Goal: Check status: Check status

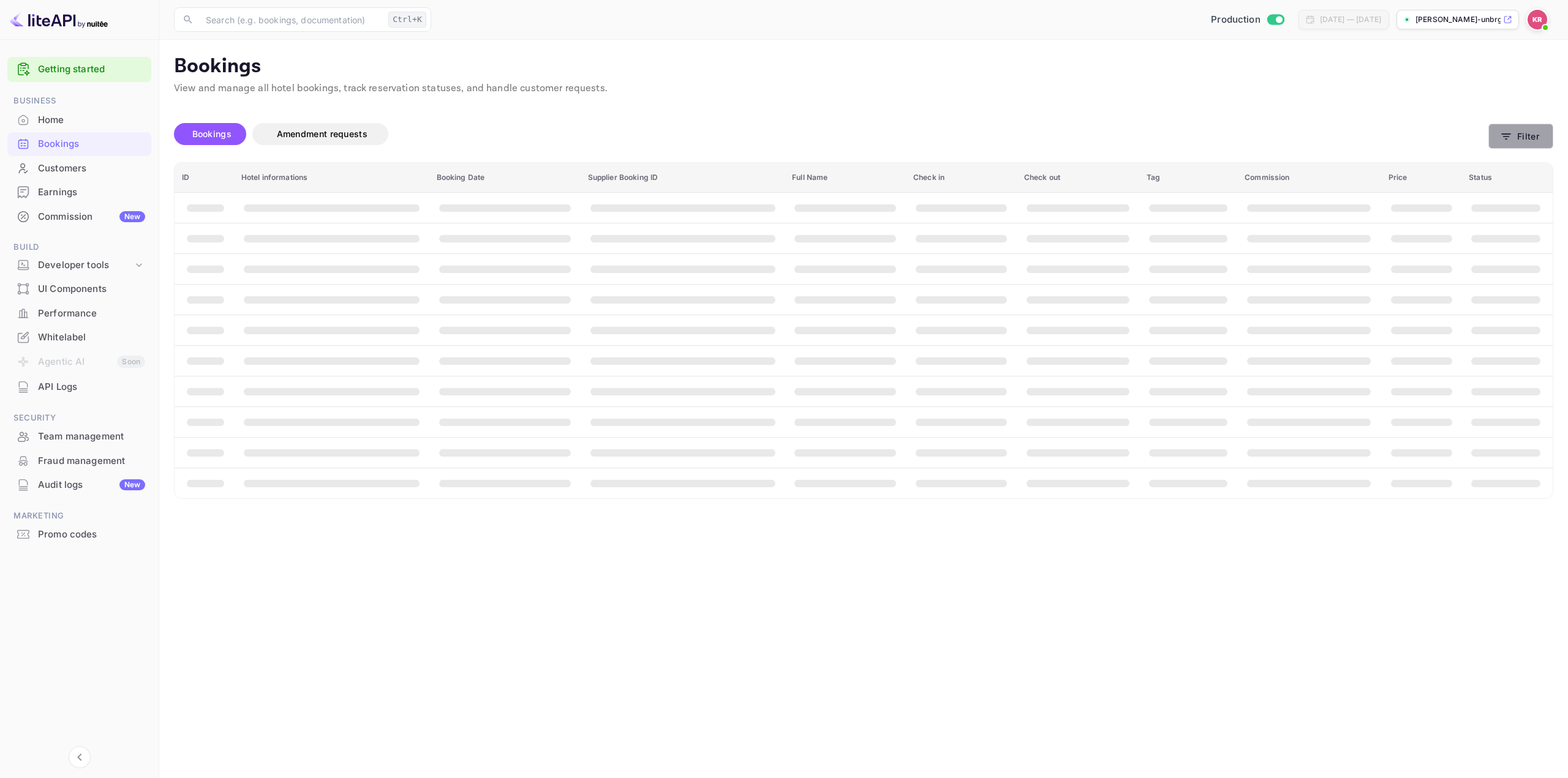
click at [1537, 140] on button "Filter" at bounding box center [1520, 136] width 65 height 25
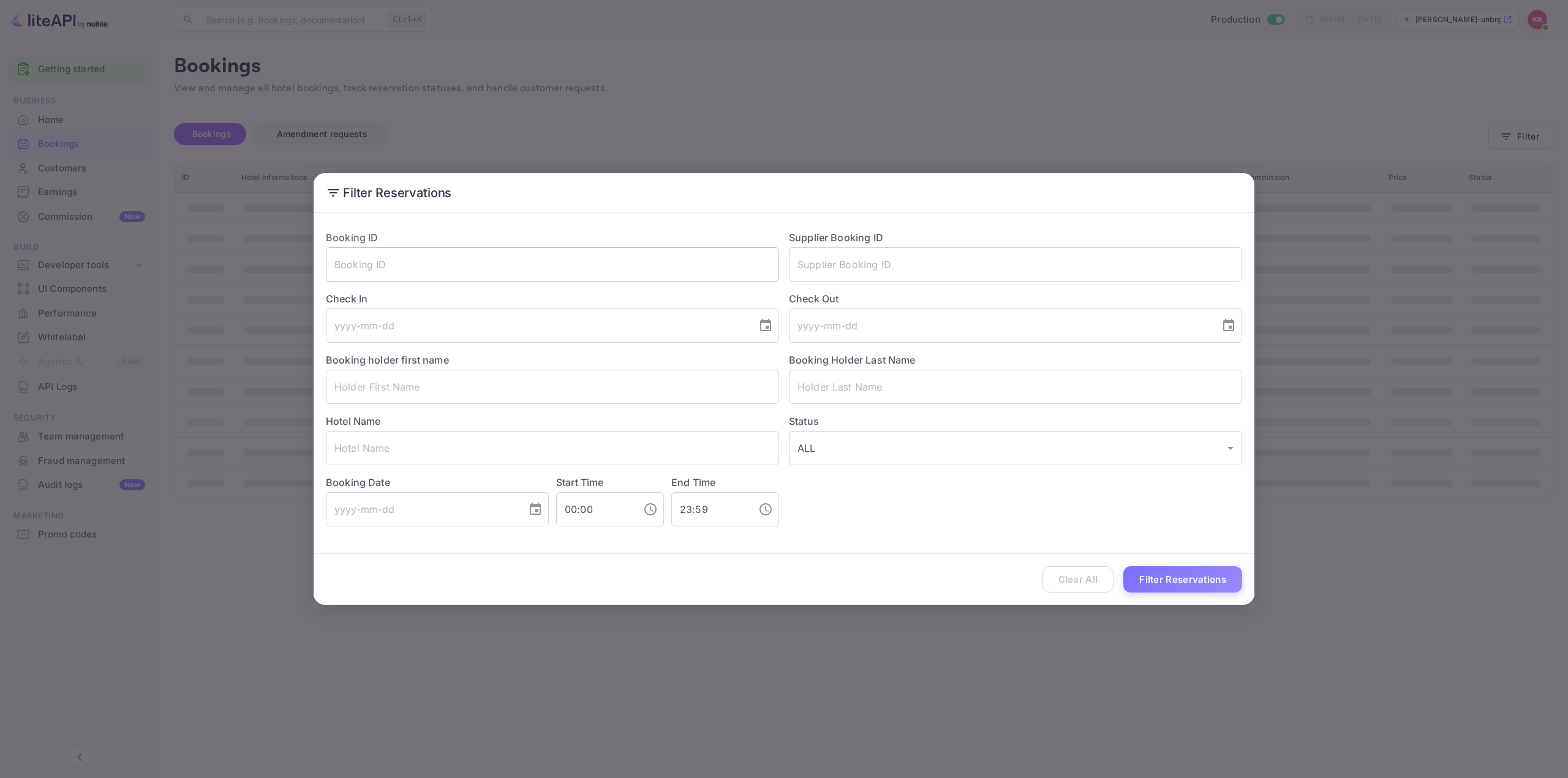
click at [620, 264] on input "text" at bounding box center [552, 264] width 453 height 34
paste input "xw5-uaQad"
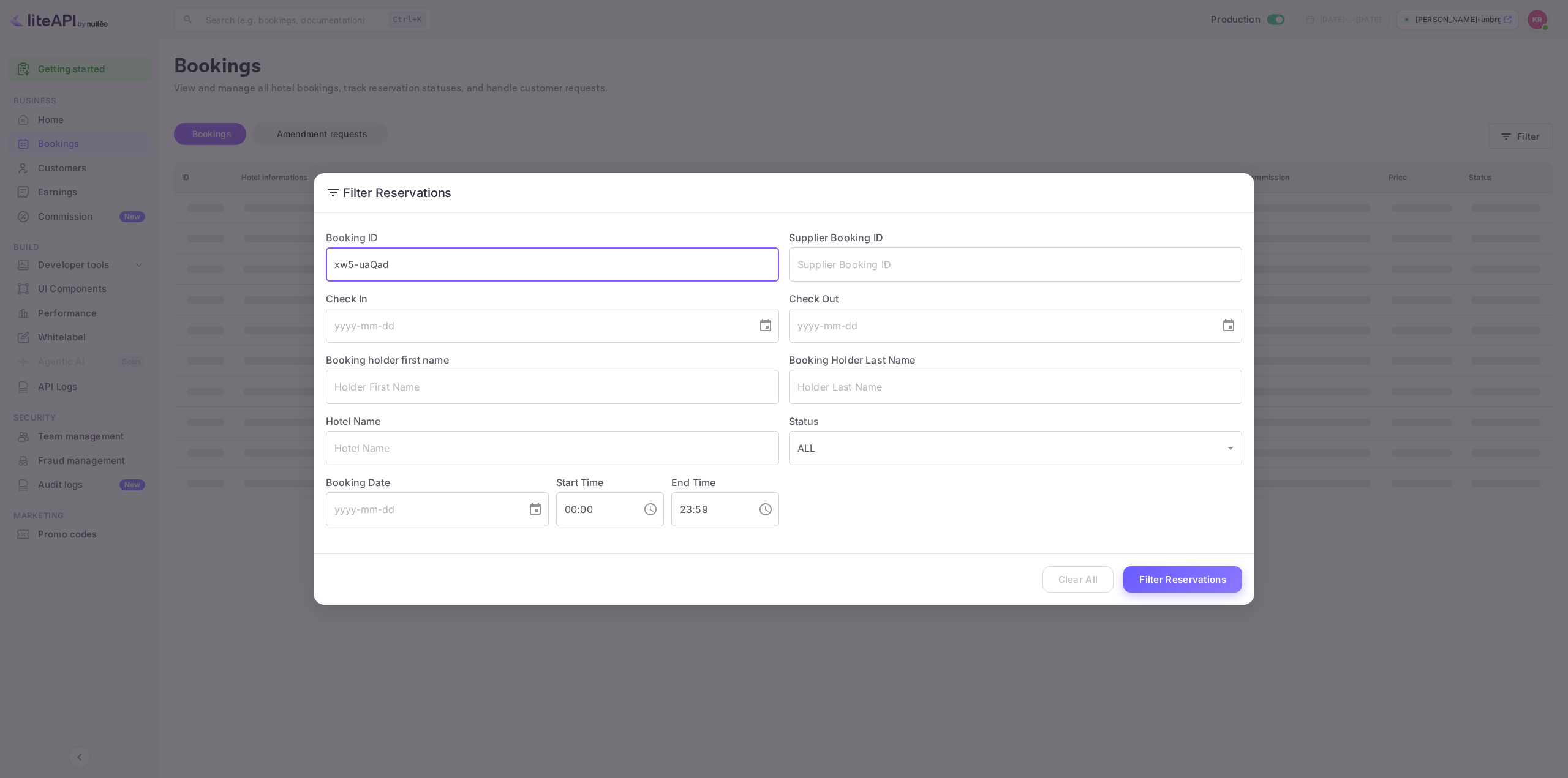
type input "xw5-uaQad"
click at [1184, 580] on button "Filter Reservations" at bounding box center [1183, 579] width 119 height 26
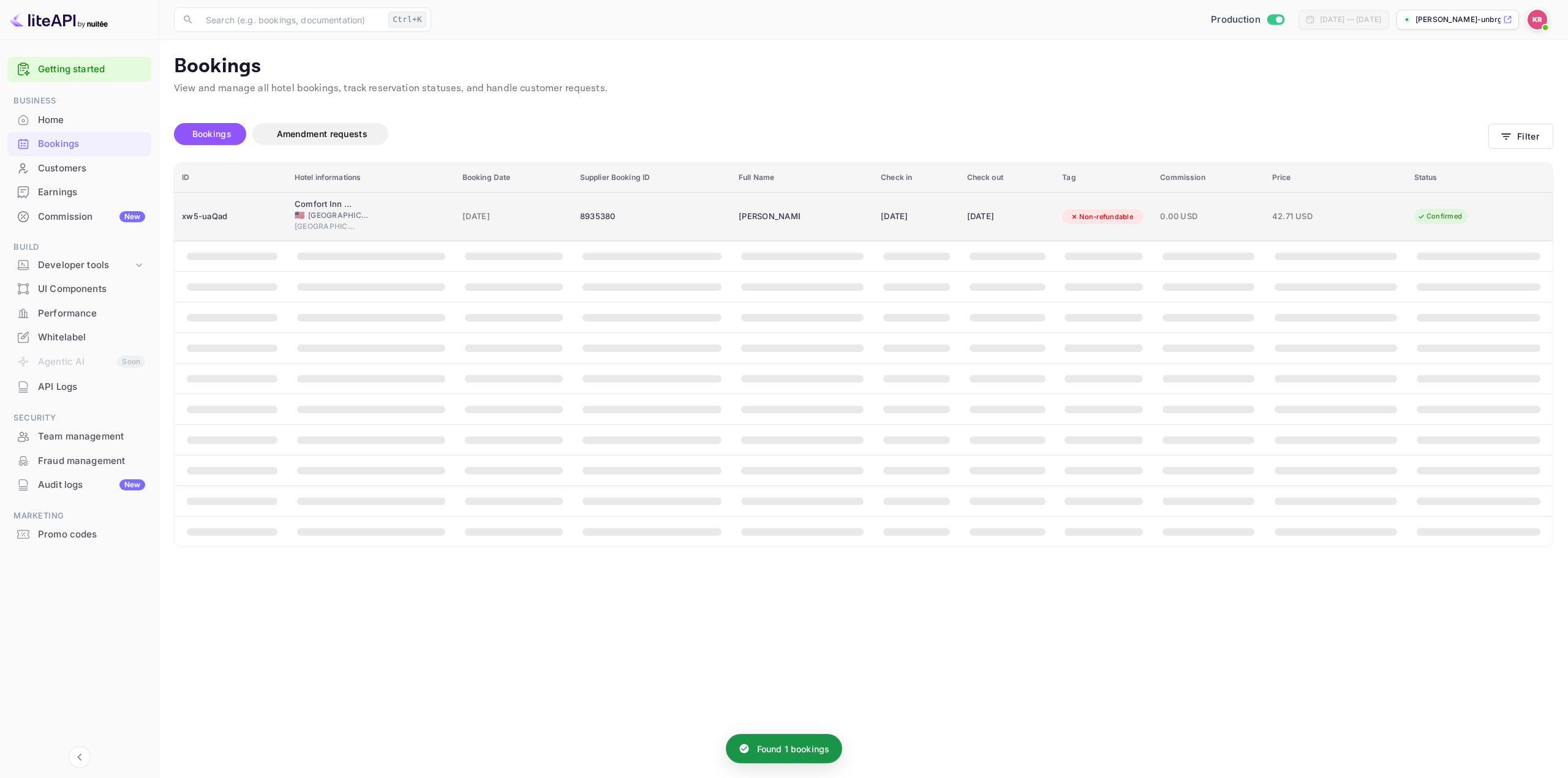
click at [1026, 213] on div "[DATE]" at bounding box center [1007, 216] width 81 height 19
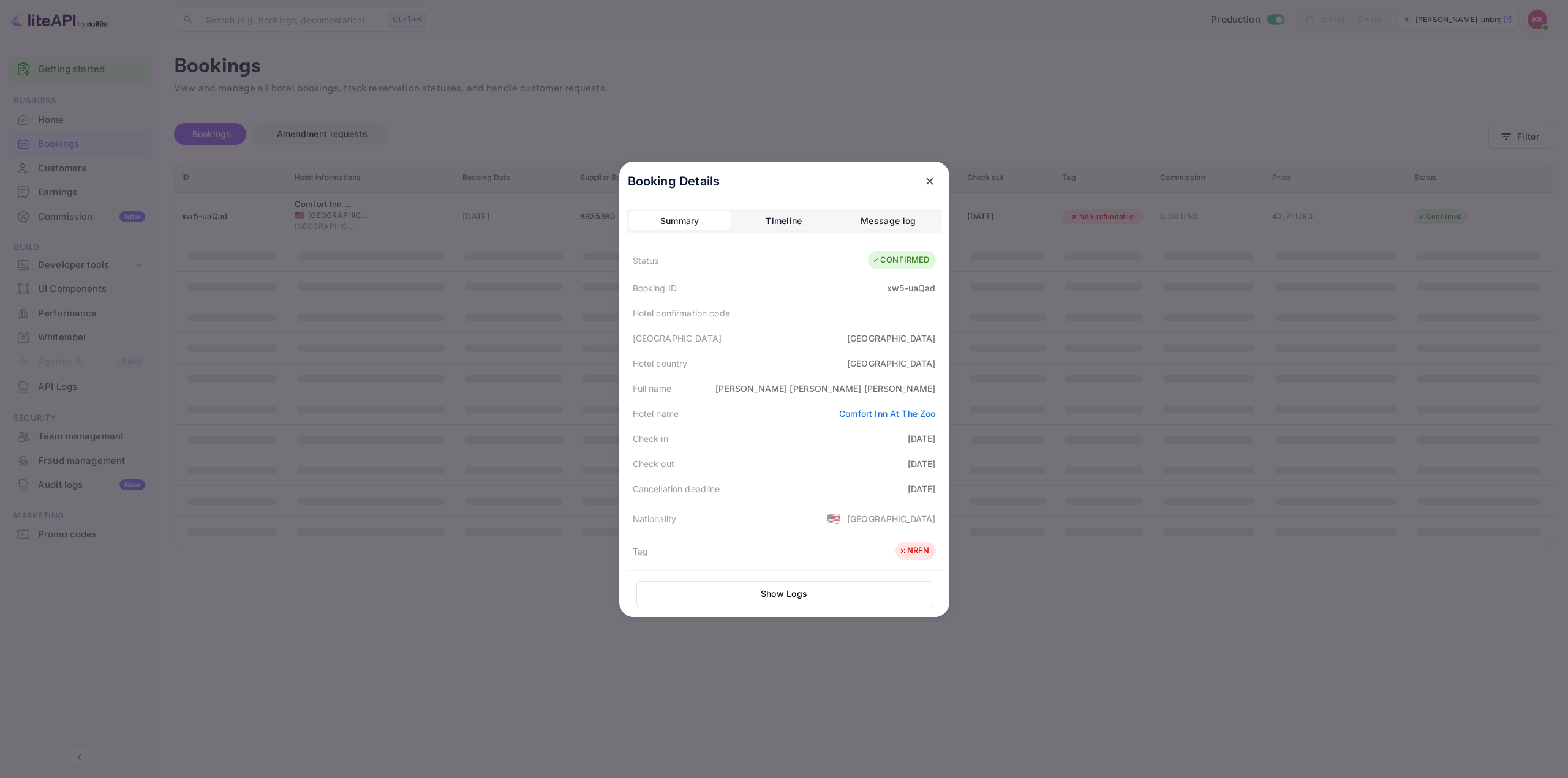
click at [886, 419] on div "Comfort Inn At The Zoo" at bounding box center [887, 413] width 96 height 13
click at [885, 413] on link "Comfort Inn At The Zoo" at bounding box center [887, 414] width 96 height 11
click at [826, 348] on div "[GEOGRAPHIC_DATA]" at bounding box center [784, 338] width 315 height 25
click at [1178, 359] on div at bounding box center [784, 389] width 1568 height 778
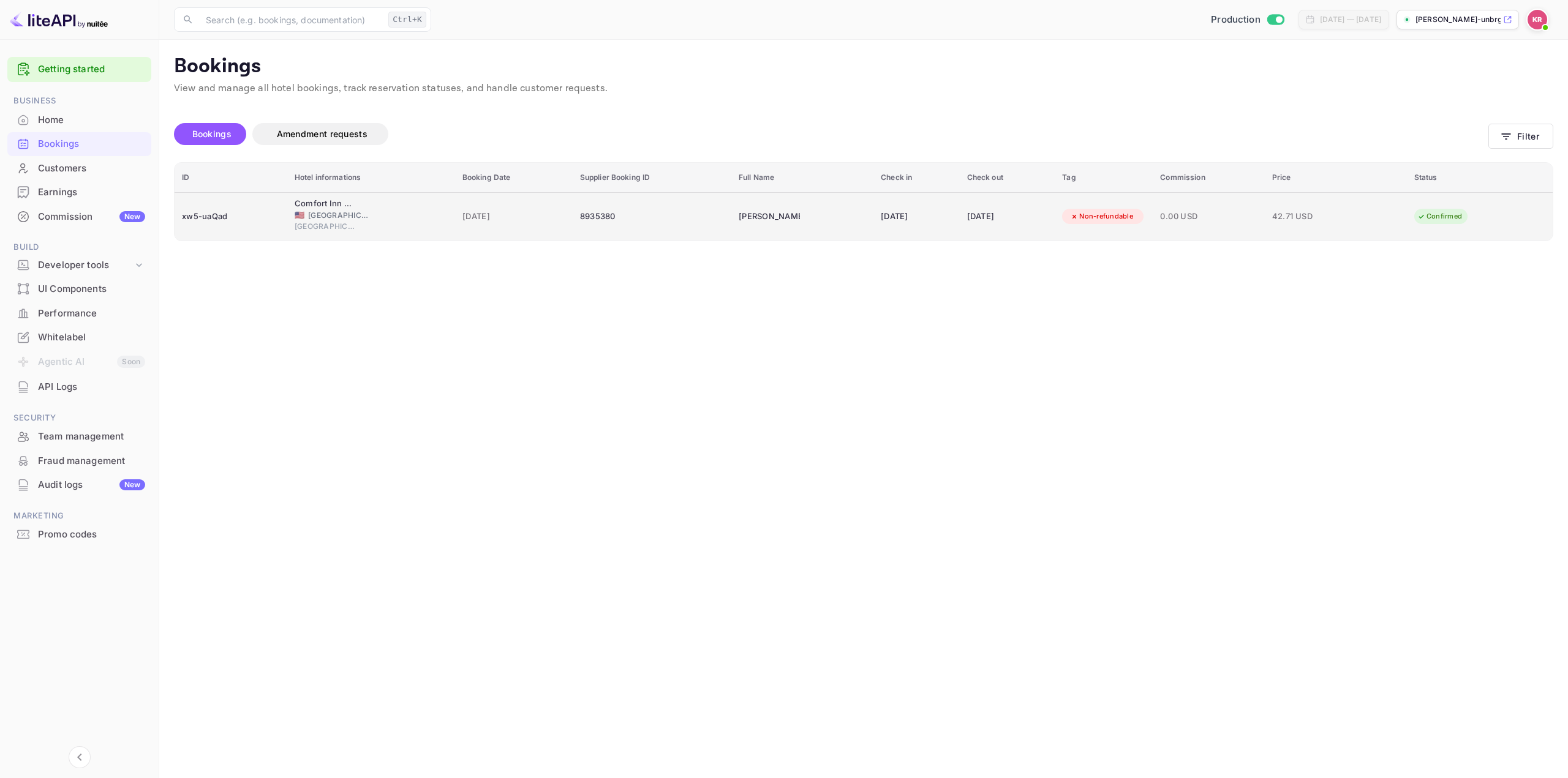
click at [1011, 213] on div "[DATE]" at bounding box center [1007, 216] width 81 height 19
